Goal: Check status: Check status

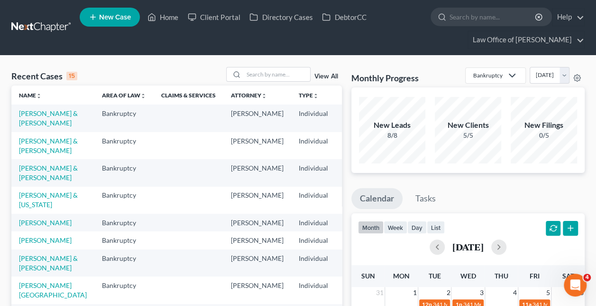
click at [139, 75] on div "Recent Cases 15 View All" at bounding box center [176, 76] width 331 height 19
click at [294, 78] on input "search" at bounding box center [277, 74] width 66 height 14
paste input "[PERSON_NAME] -"
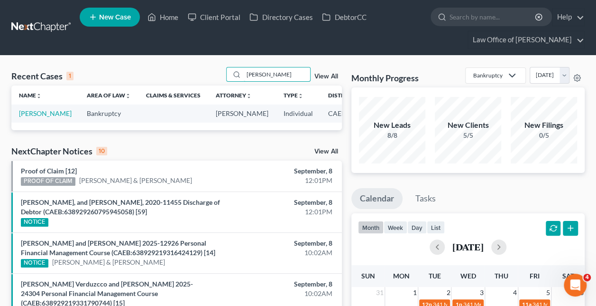
type input "[PERSON_NAME]"
click at [21, 116] on link "[PERSON_NAME]" at bounding box center [45, 113] width 53 height 8
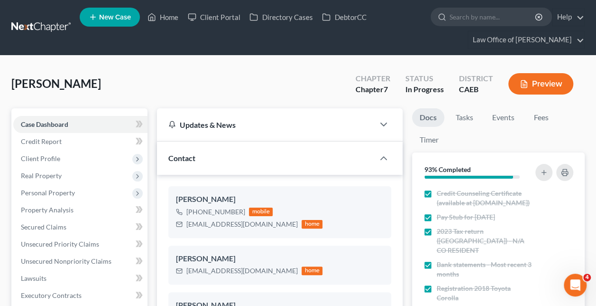
scroll to position [210, 0]
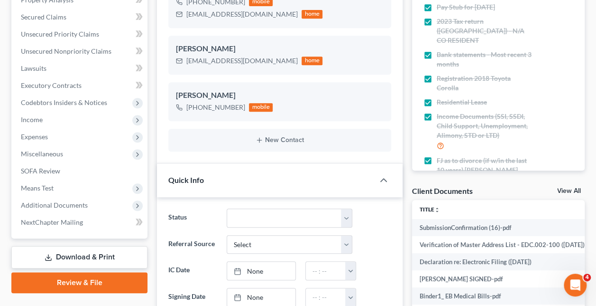
click at [44, 211] on span "Additional Documents" at bounding box center [80, 204] width 134 height 17
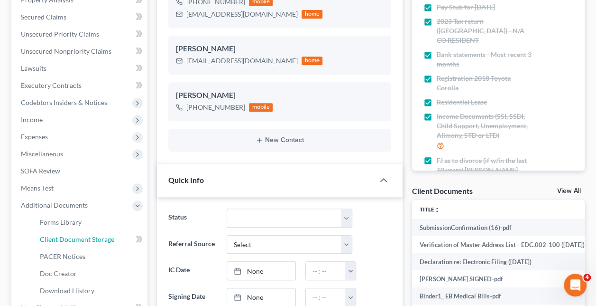
click at [83, 235] on span "Client Document Storage" at bounding box center [77, 239] width 74 height 8
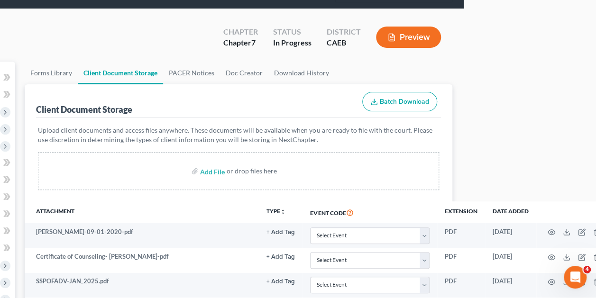
scroll to position [47, 153]
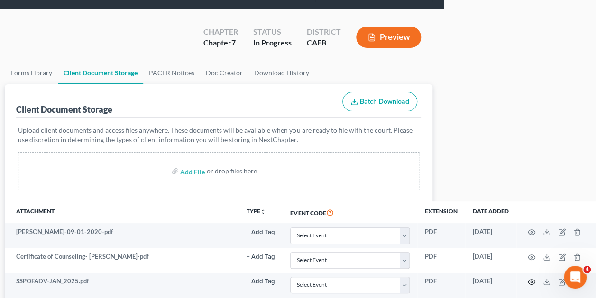
click at [531, 280] on icon "button" at bounding box center [532, 283] width 8 height 8
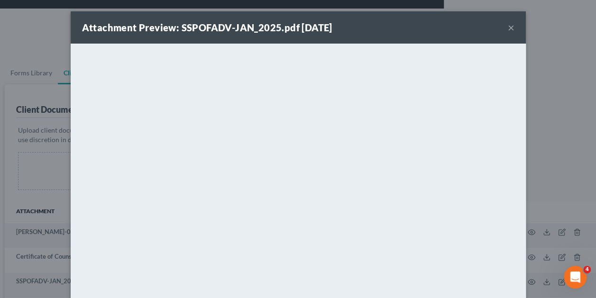
scroll to position [47, 148]
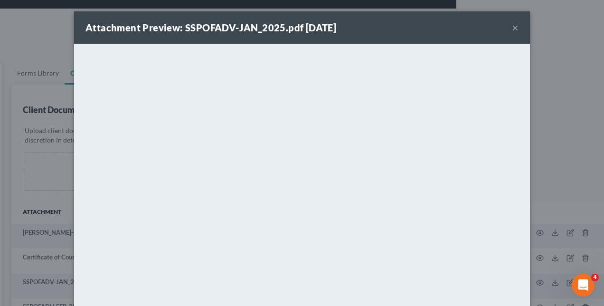
click at [512, 30] on button "×" at bounding box center [515, 27] width 7 height 11
